Goal: Information Seeking & Learning: Learn about a topic

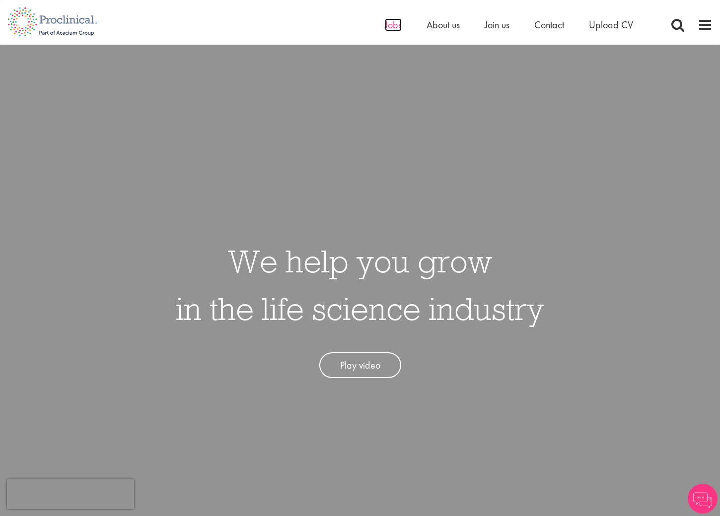
click at [397, 26] on span "Jobs" at bounding box center [393, 24] width 17 height 13
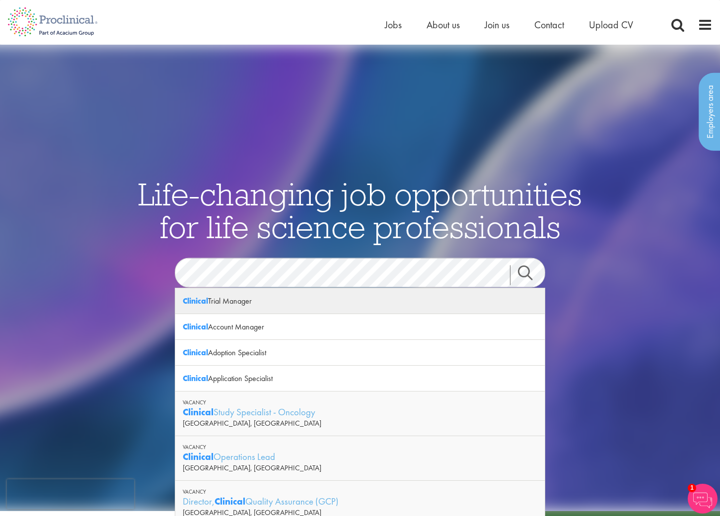
click at [195, 302] on strong "Clinical" at bounding box center [195, 301] width 25 height 10
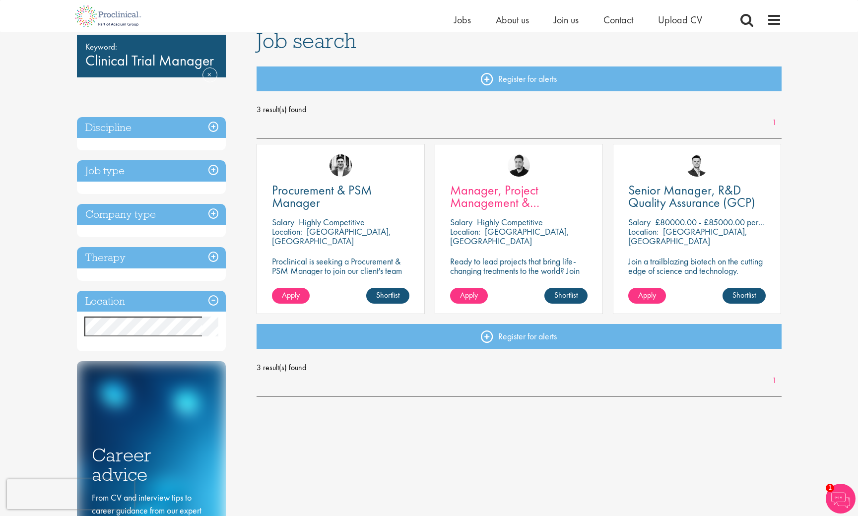
scroll to position [62, 0]
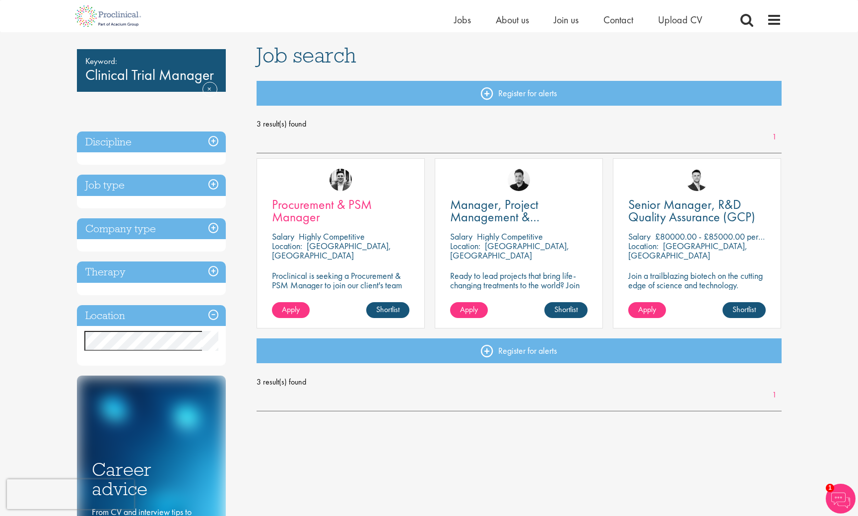
click at [296, 206] on span "Procurement & PSM Manager" at bounding box center [322, 210] width 100 height 29
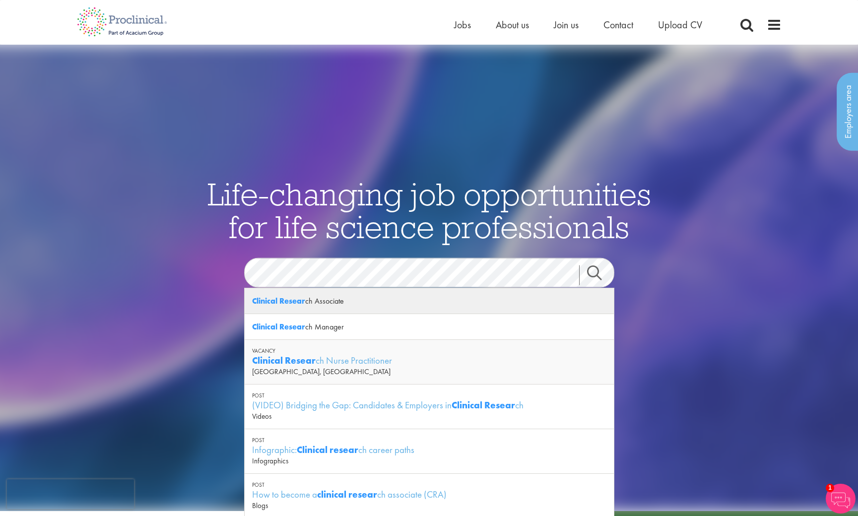
drag, startPoint x: 303, startPoint y: 289, endPoint x: 287, endPoint y: 328, distance: 41.9
click at [287, 328] on strong "Clinical Resear" at bounding box center [278, 327] width 53 height 10
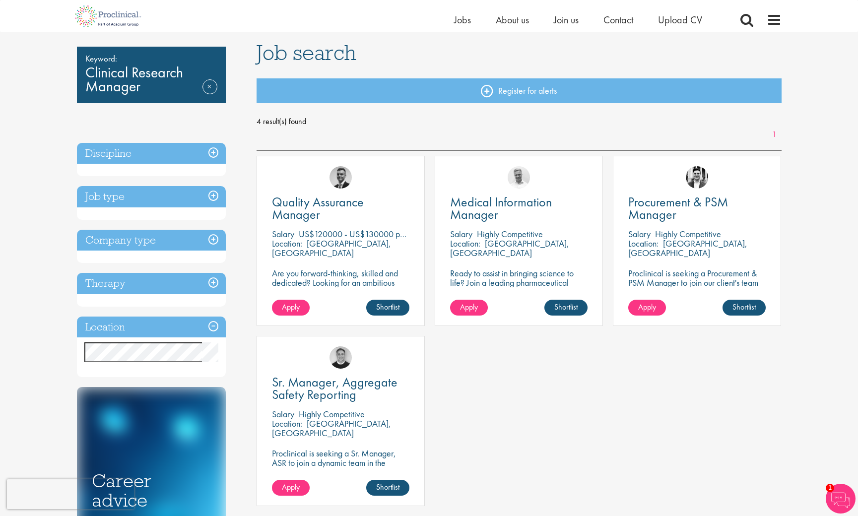
scroll to position [63, 0]
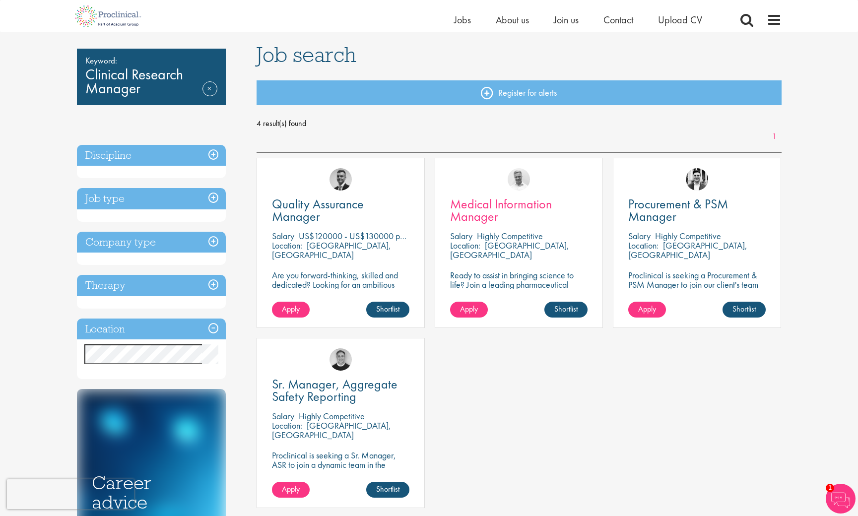
click at [483, 204] on span "Medical Information Manager" at bounding box center [501, 210] width 102 height 29
